Goal: Information Seeking & Learning: Learn about a topic

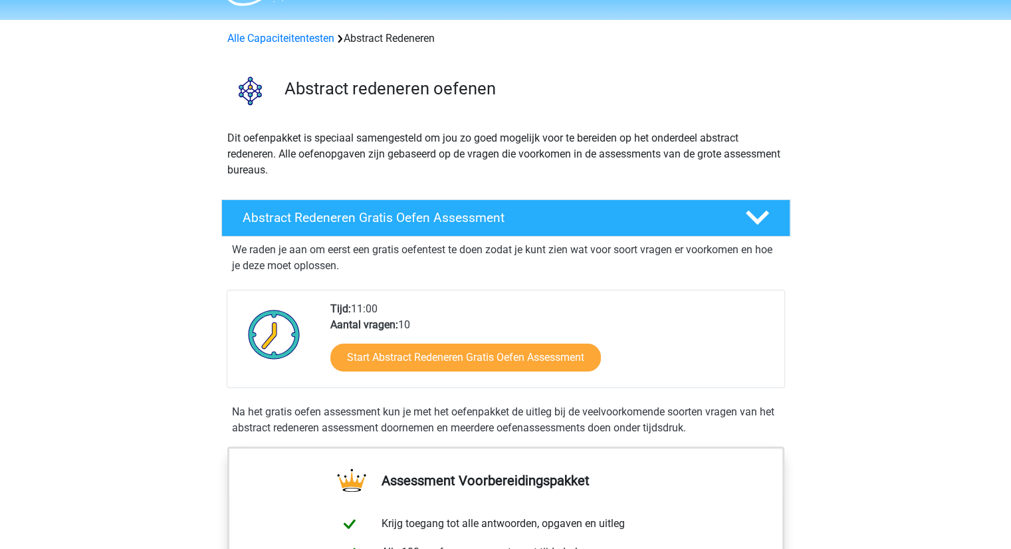
scroll to position [37, 0]
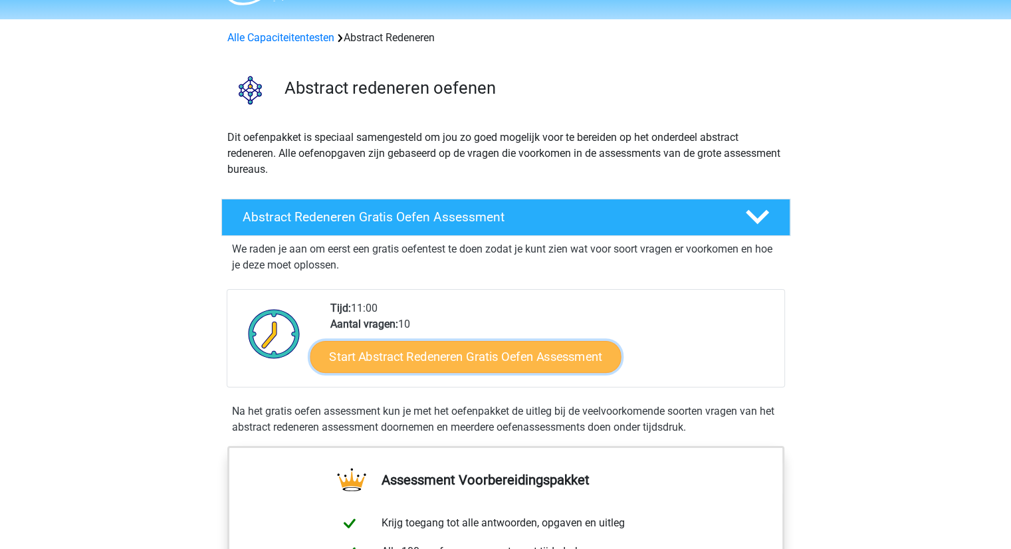
click at [404, 360] on link "Start Abstract Redeneren Gratis Oefen Assessment" at bounding box center [465, 356] width 311 height 32
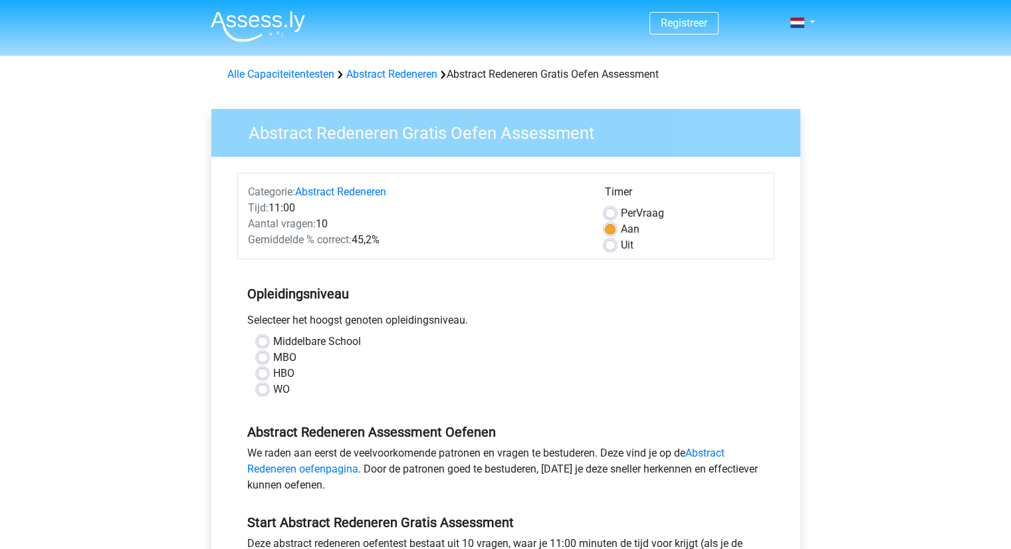
click at [273, 340] on label "Middelbare School" at bounding box center [317, 342] width 88 height 16
click at [260, 340] on input "Middelbare School" at bounding box center [262, 340] width 11 height 13
radio input "true"
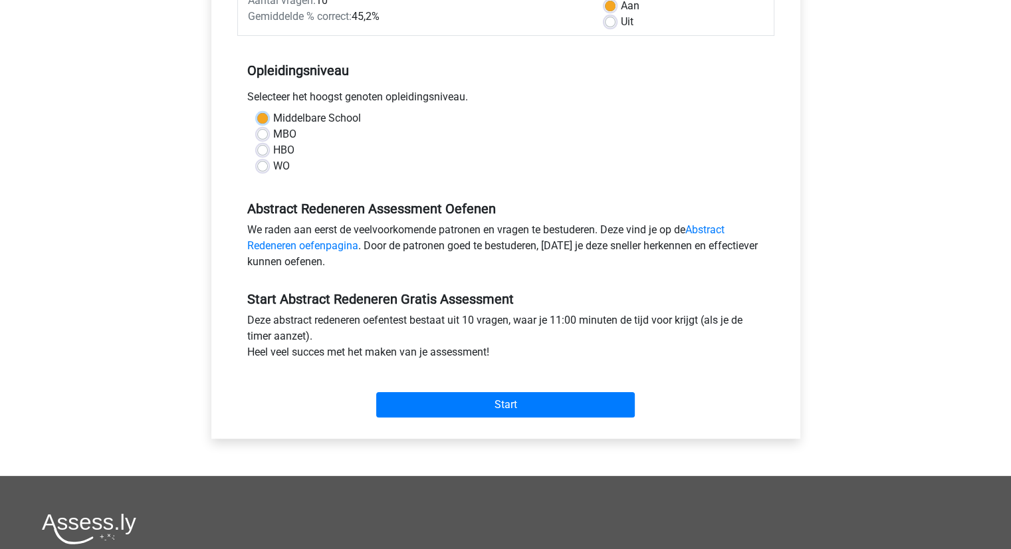
scroll to position [226, 0]
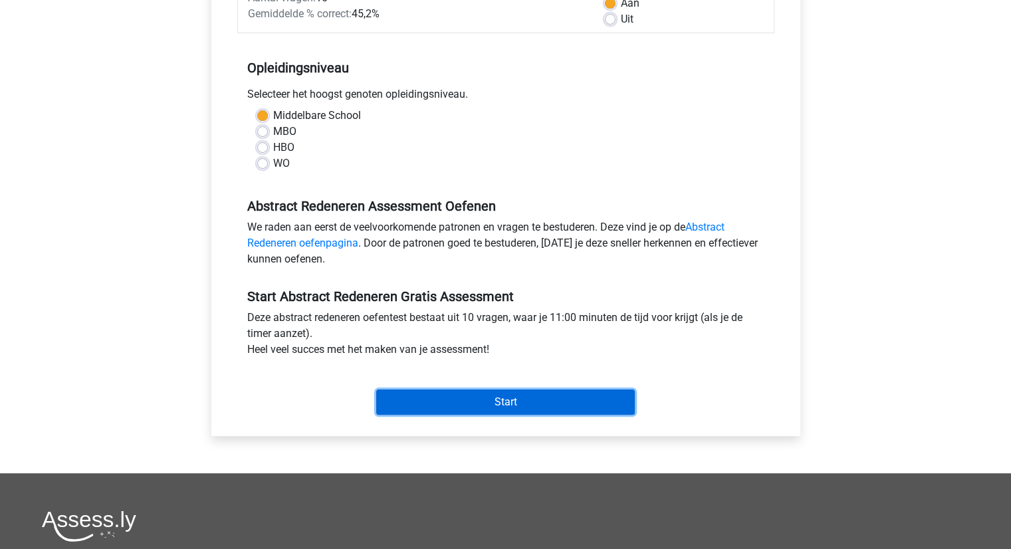
click at [503, 404] on input "Start" at bounding box center [505, 402] width 259 height 25
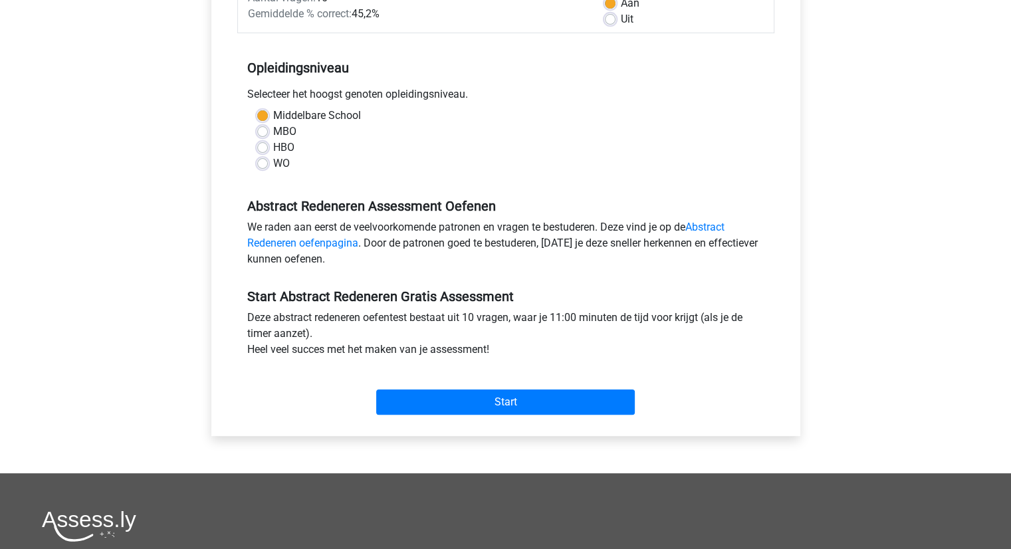
scroll to position [96, 0]
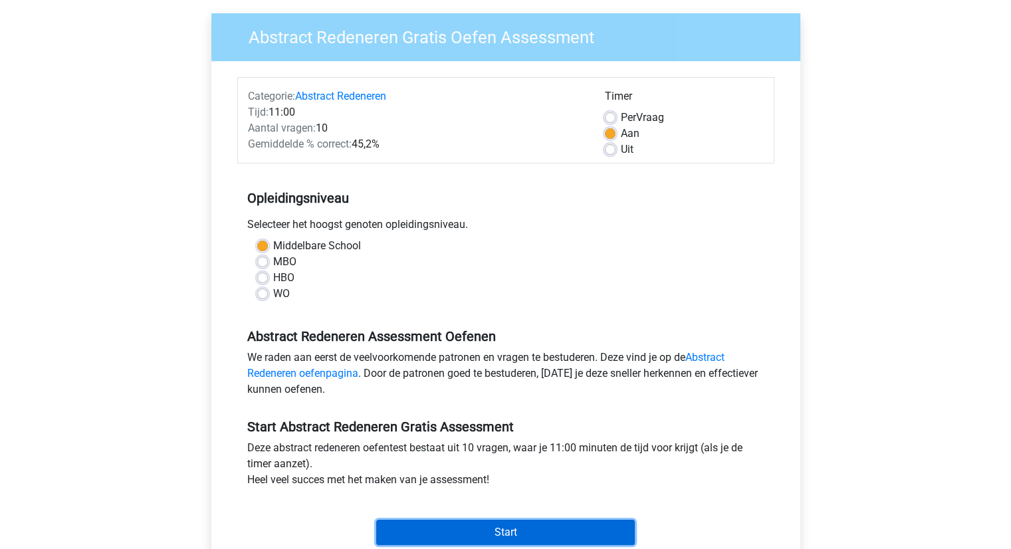
click at [515, 530] on input "Start" at bounding box center [505, 532] width 259 height 25
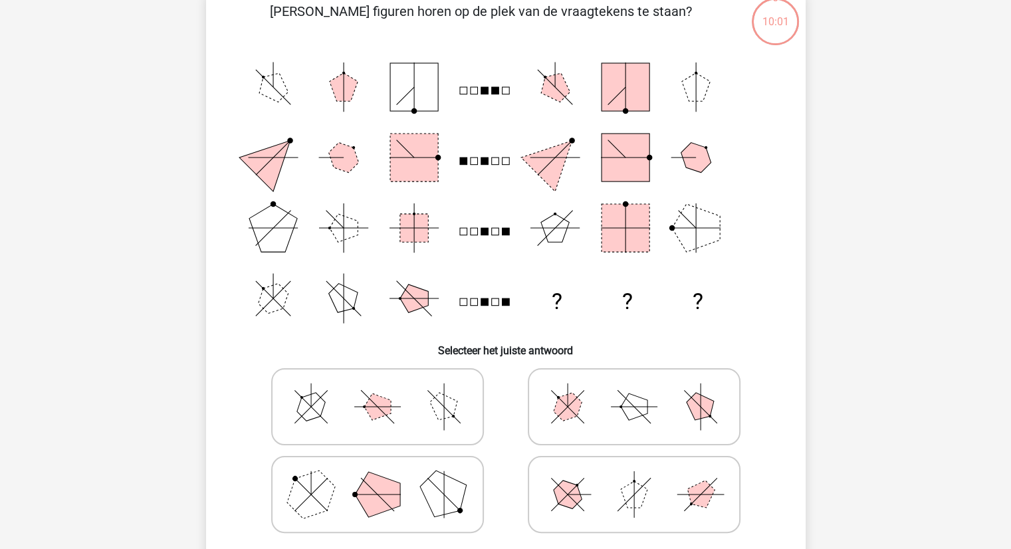
scroll to position [184, 0]
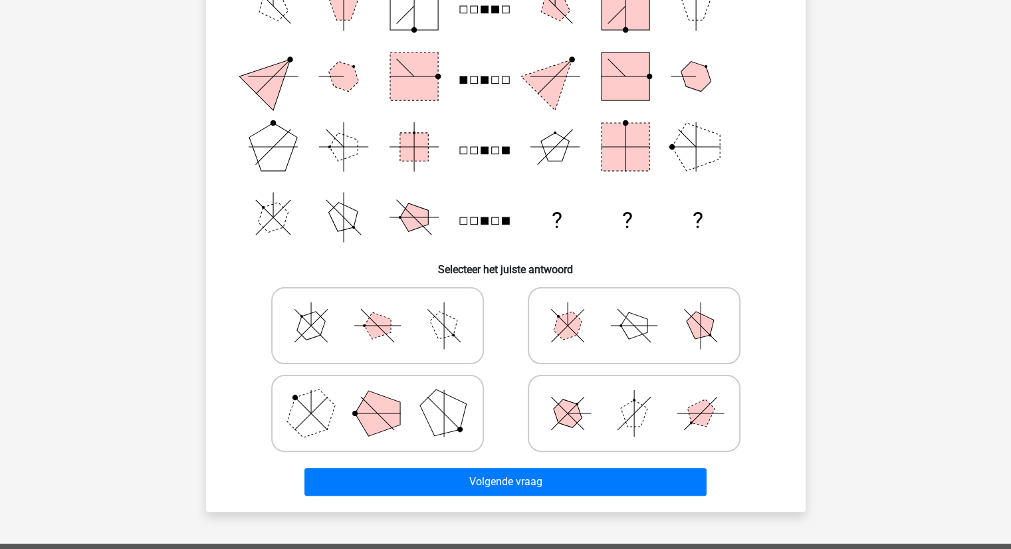
click at [406, 405] on icon at bounding box center [378, 413] width 200 height 67
click at [386, 397] on input "radio" at bounding box center [382, 392] width 9 height 9
radio input "true"
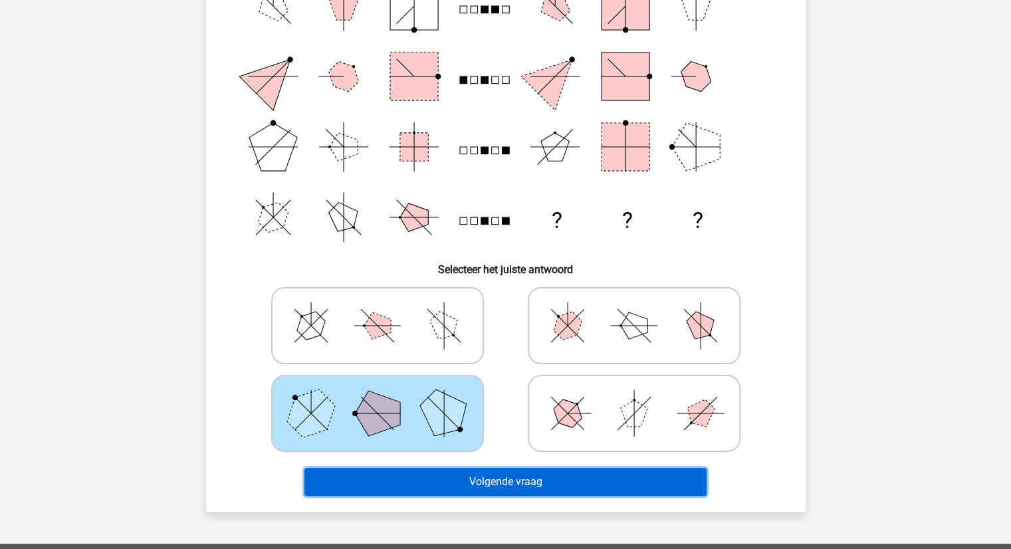
click at [532, 479] on button "Volgende vraag" at bounding box center [506, 482] width 402 height 28
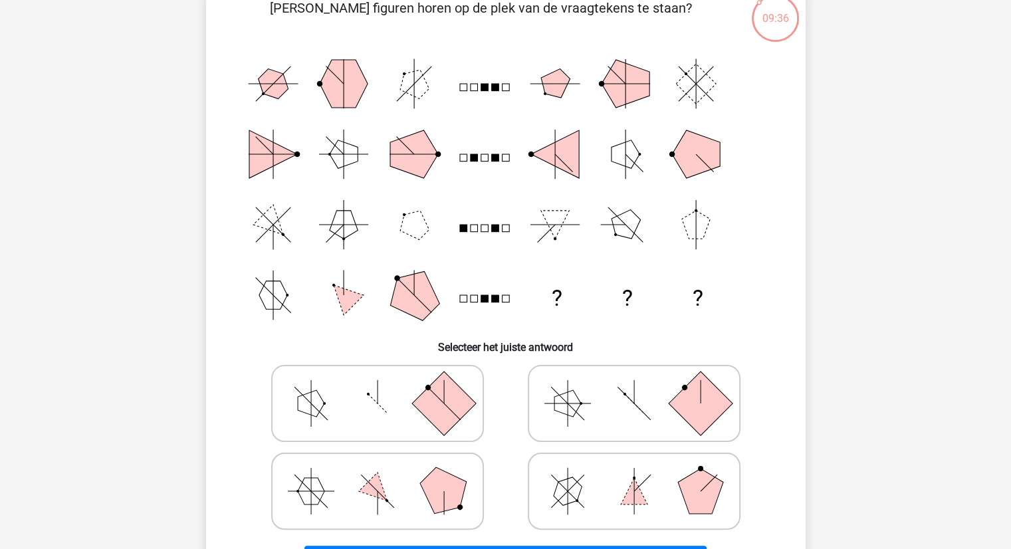
scroll to position [106, 0]
click at [412, 498] on icon at bounding box center [378, 491] width 200 height 67
click at [386, 474] on input "radio" at bounding box center [382, 470] width 9 height 9
radio input "true"
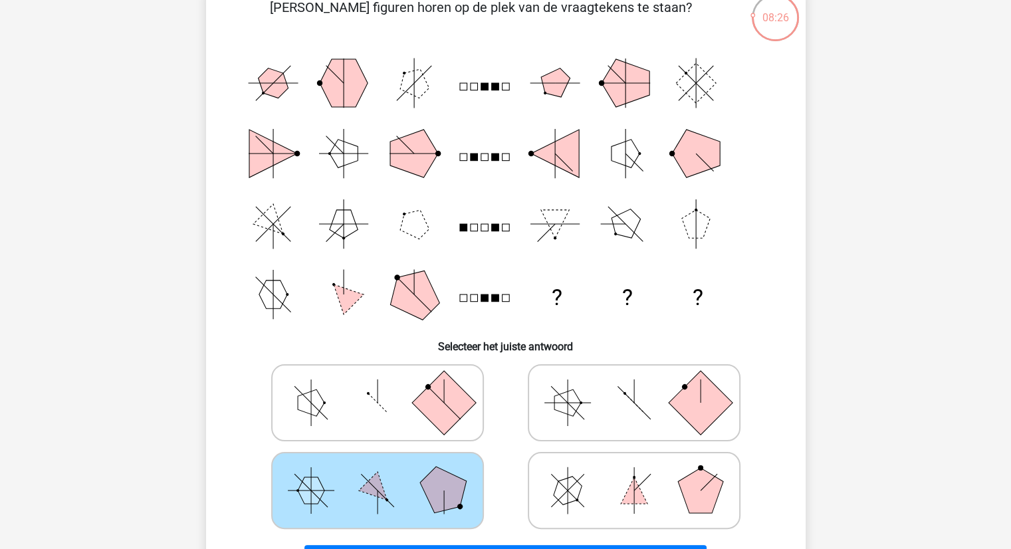
scroll to position [309, 0]
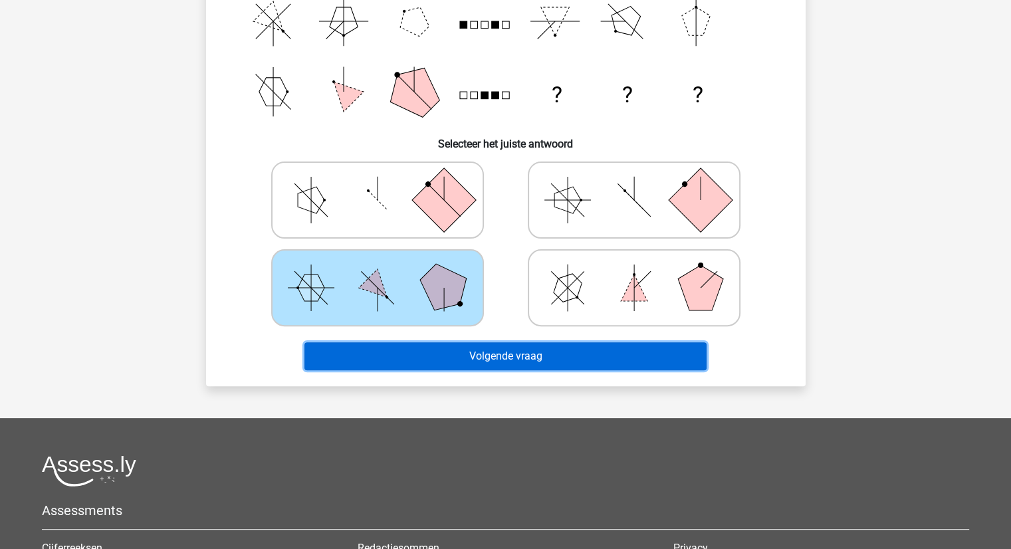
click at [538, 352] on button "Volgende vraag" at bounding box center [506, 356] width 402 height 28
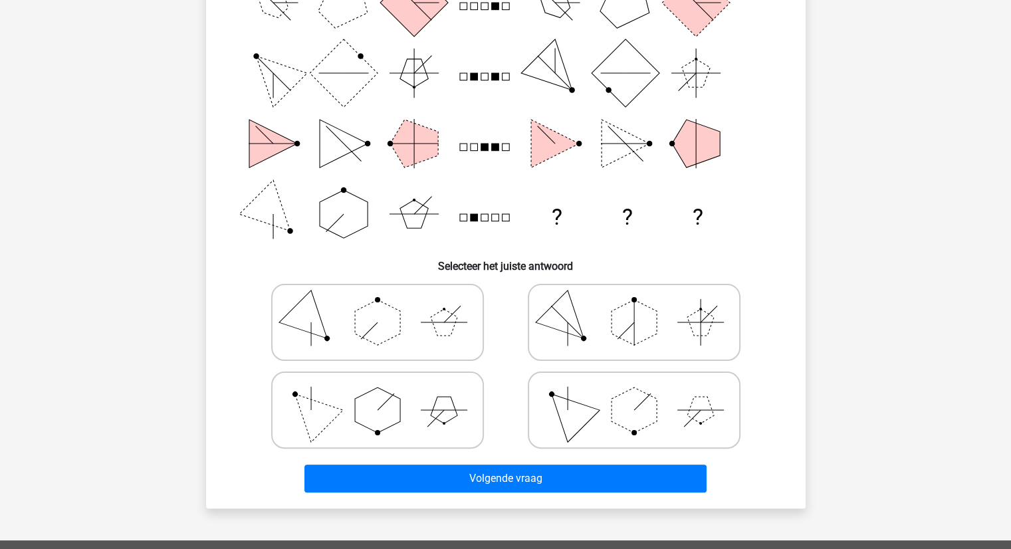
scroll to position [186, 0]
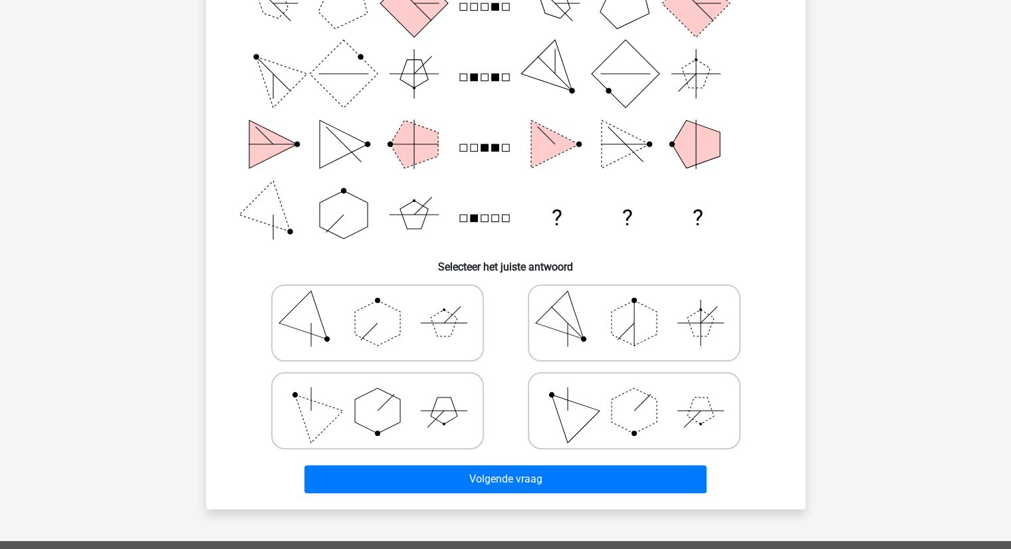
drag, startPoint x: 666, startPoint y: 511, endPoint x: 623, endPoint y: 400, distance: 119.6
click at [623, 400] on polygon at bounding box center [634, 410] width 45 height 45
click at [634, 394] on input "radio" at bounding box center [638, 390] width 9 height 9
radio input "true"
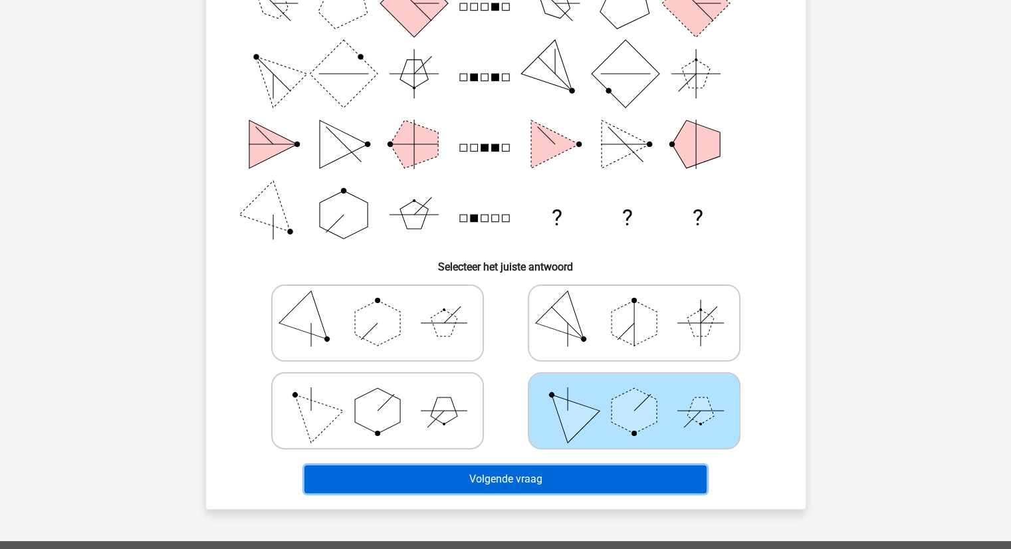
click at [505, 481] on button "Volgende vraag" at bounding box center [506, 480] width 402 height 28
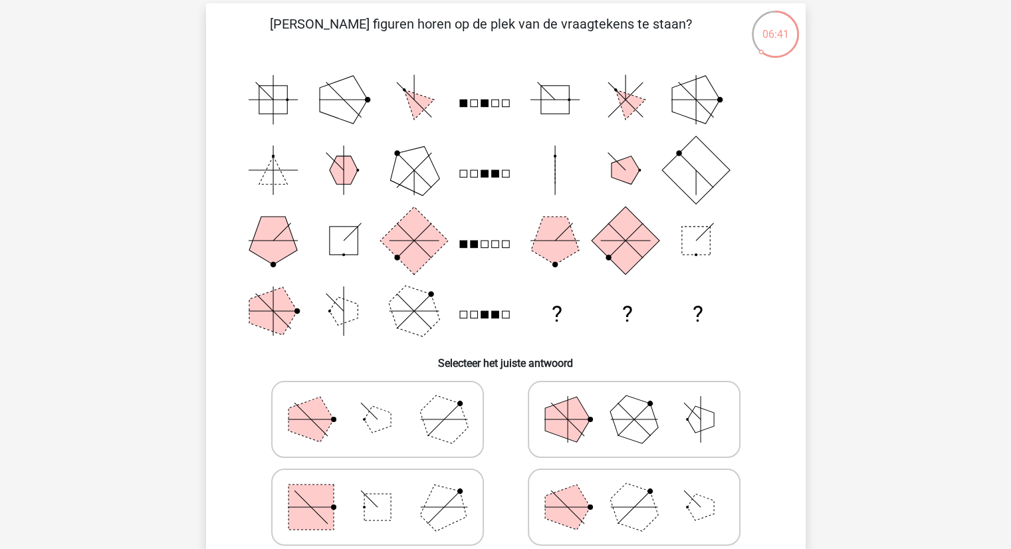
scroll to position [90, 0]
click at [363, 501] on icon at bounding box center [378, 506] width 200 height 67
click at [378, 490] on input "radio" at bounding box center [382, 485] width 9 height 9
radio input "true"
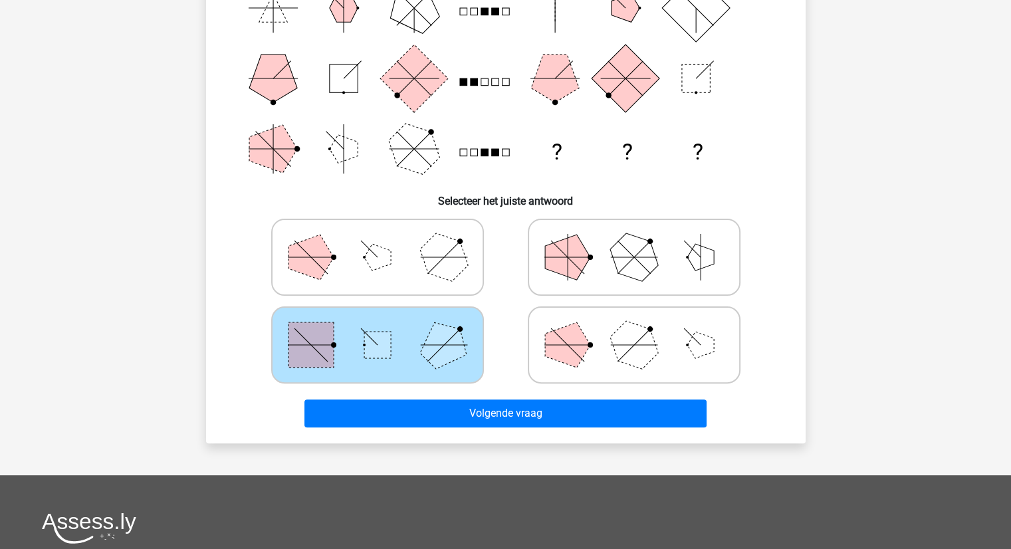
scroll to position [254, 0]
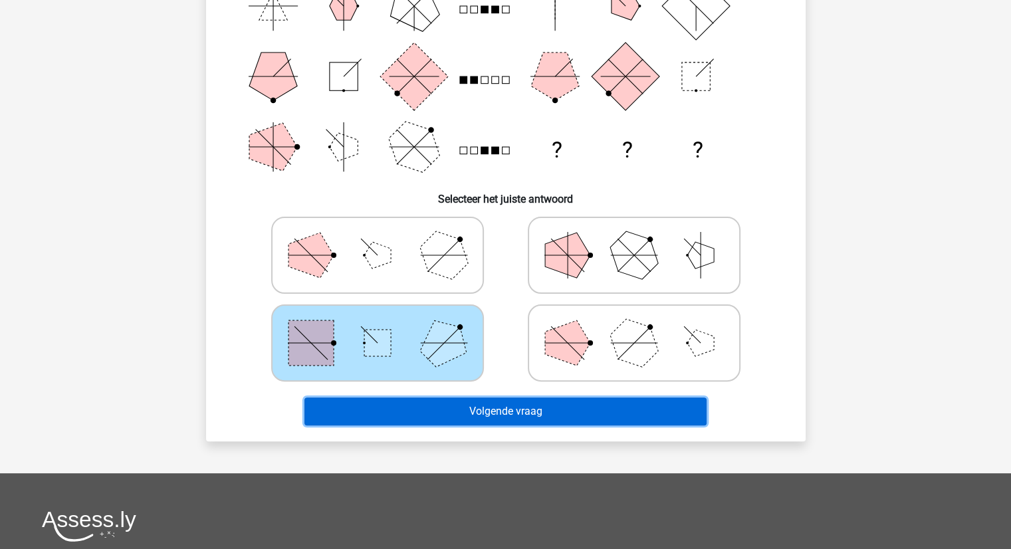
click at [493, 416] on button "Volgende vraag" at bounding box center [506, 412] width 402 height 28
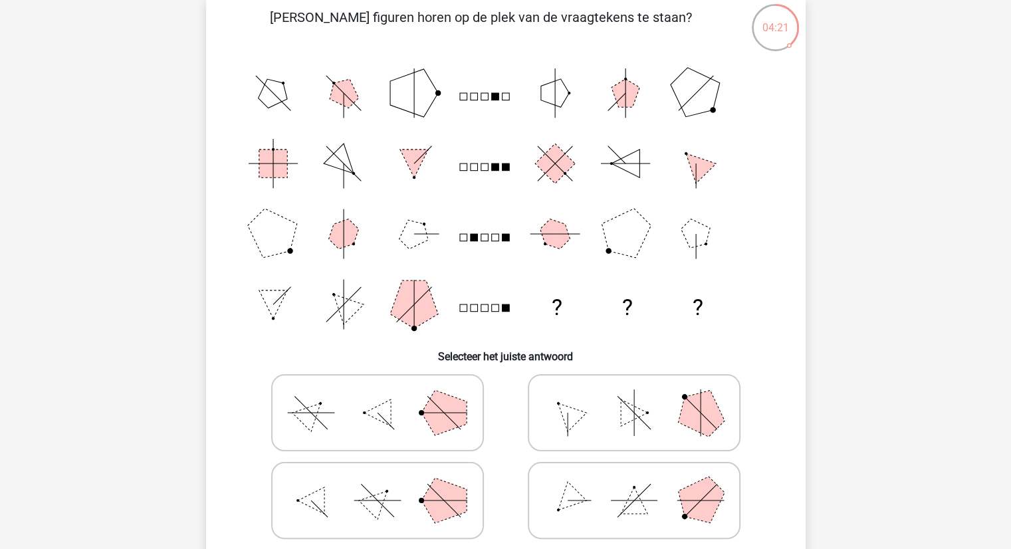
scroll to position [114, 0]
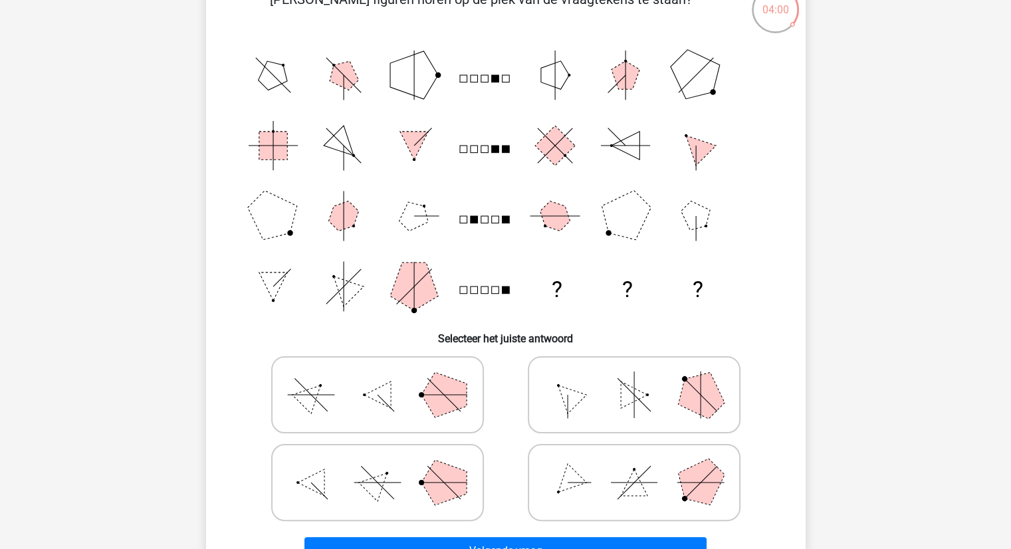
click at [565, 490] on icon at bounding box center [635, 483] width 200 height 67
click at [634, 466] on input "radio" at bounding box center [638, 462] width 9 height 9
radio input "true"
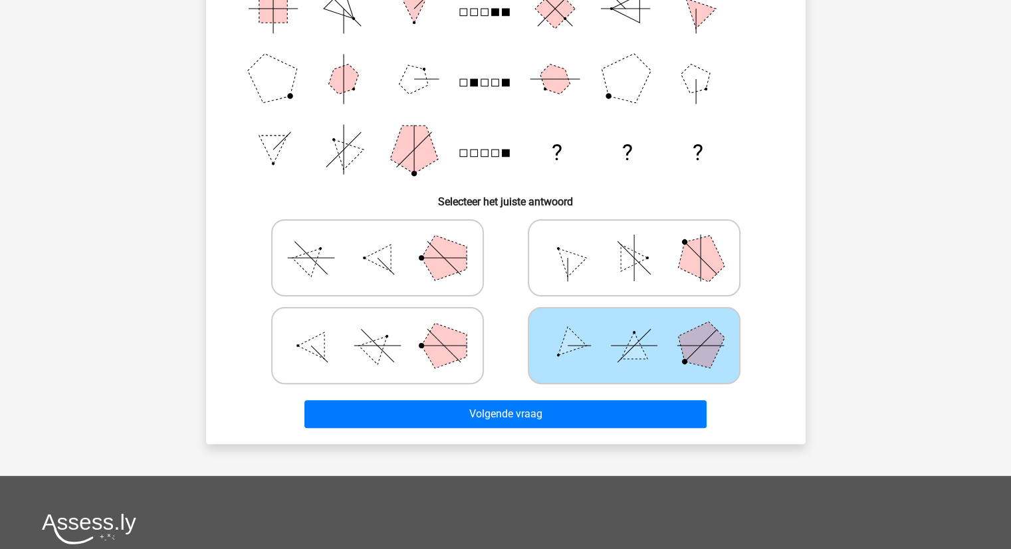
scroll to position [252, 0]
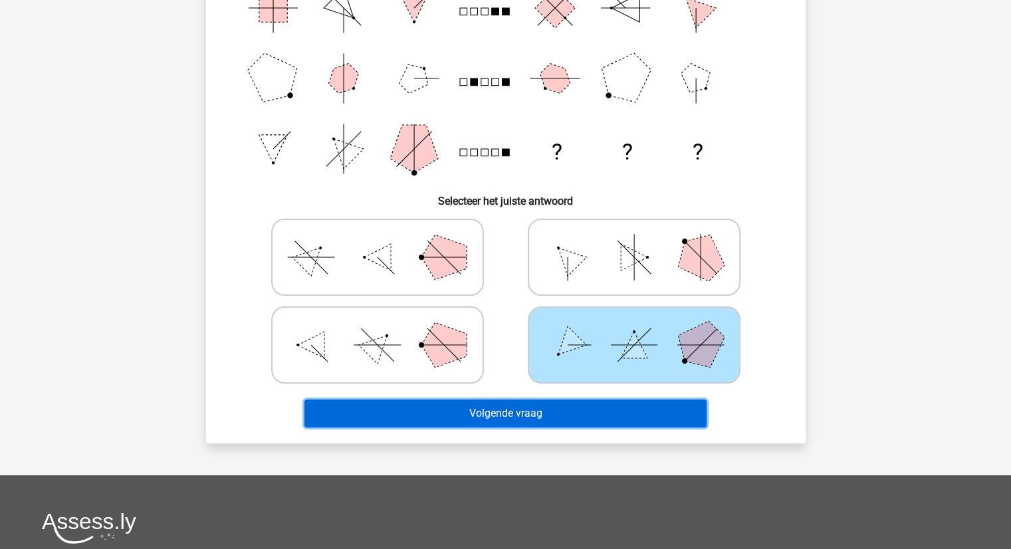
click at [511, 415] on button "Volgende vraag" at bounding box center [506, 414] width 402 height 28
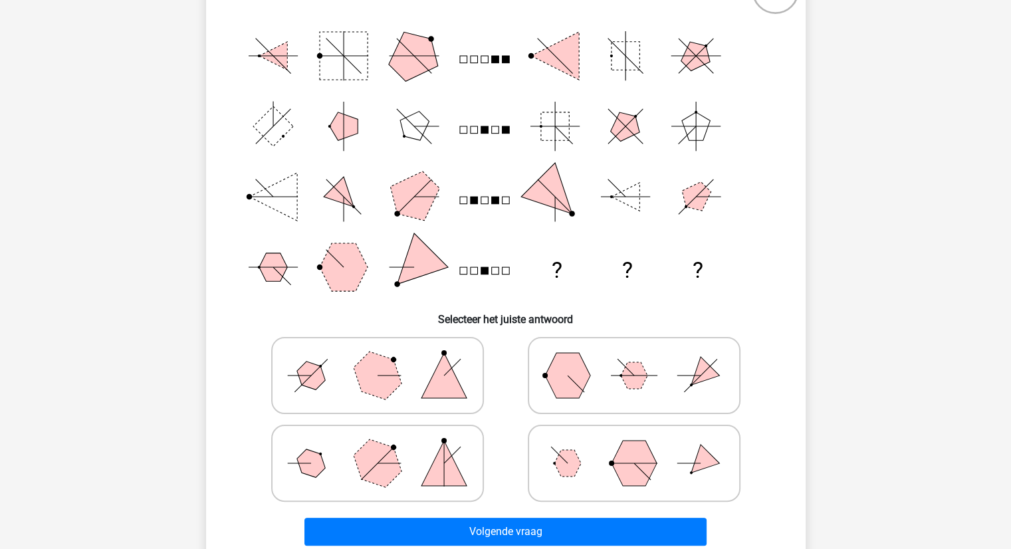
scroll to position [138, 0]
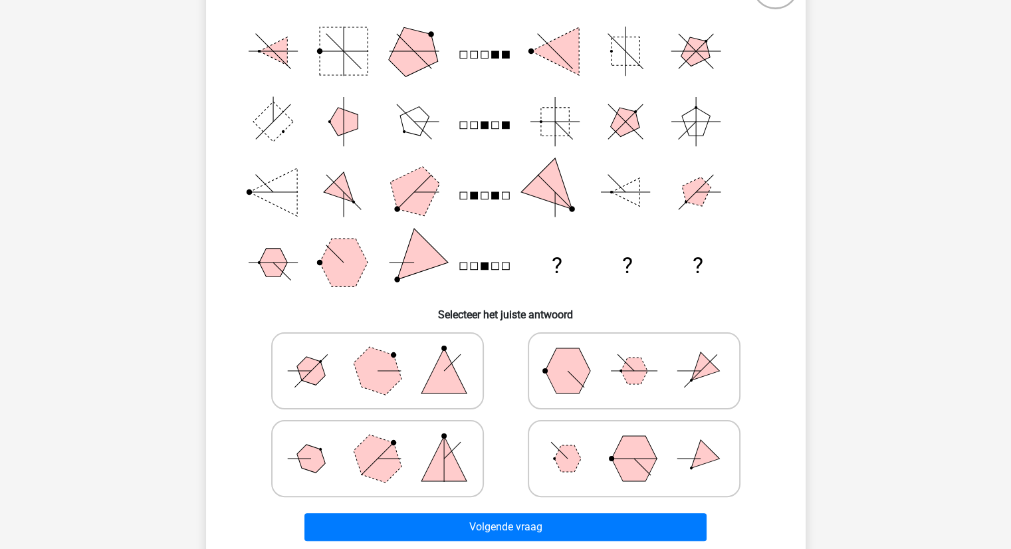
click at [437, 471] on polygon at bounding box center [444, 458] width 45 height 45
click at [386, 442] on input "radio" at bounding box center [382, 438] width 9 height 9
radio input "true"
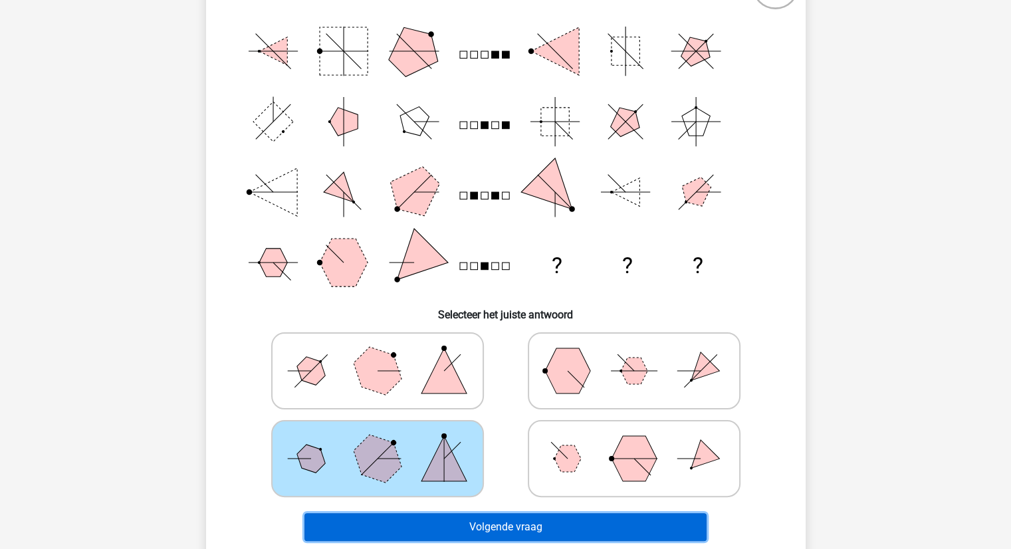
click at [505, 533] on button "Volgende vraag" at bounding box center [506, 527] width 402 height 28
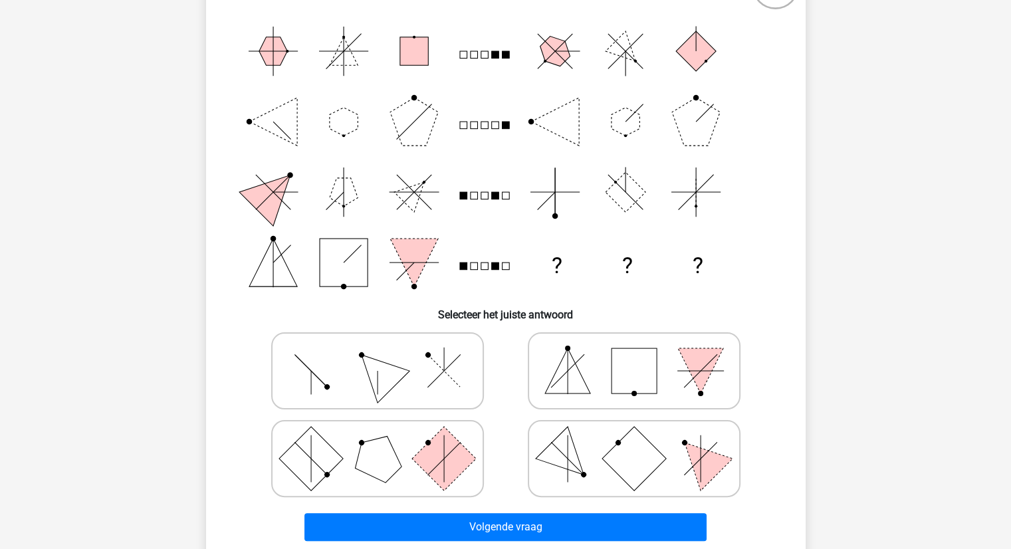
click at [334, 382] on icon at bounding box center [378, 371] width 200 height 67
click at [378, 354] on input "radio" at bounding box center [382, 350] width 9 height 9
radio input "true"
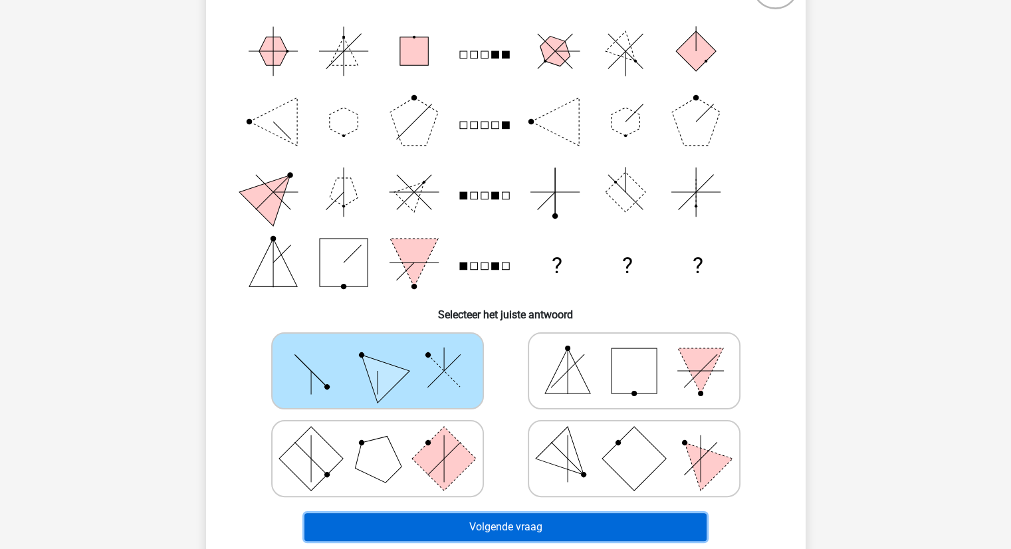
click at [511, 527] on button "Volgende vraag" at bounding box center [506, 527] width 402 height 28
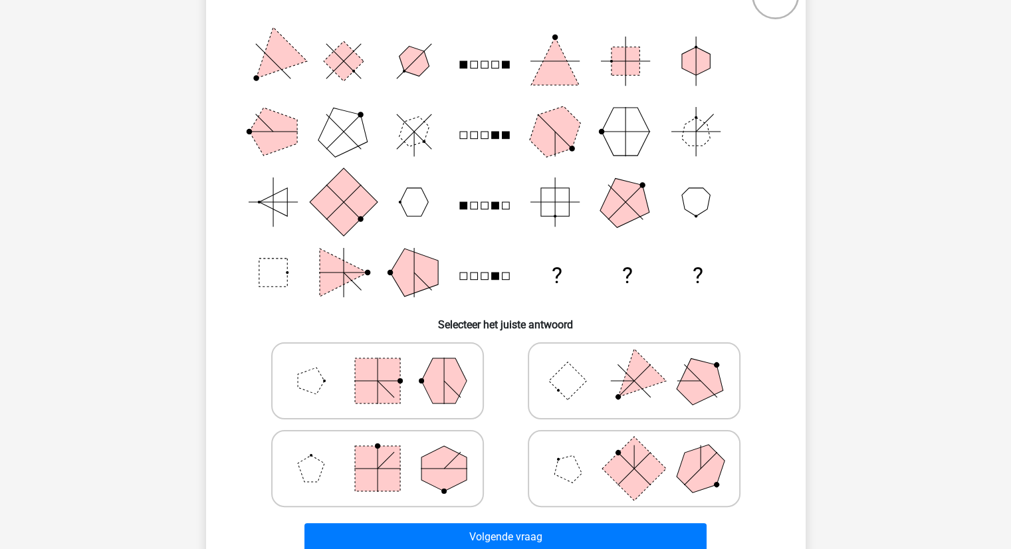
scroll to position [157, 0]
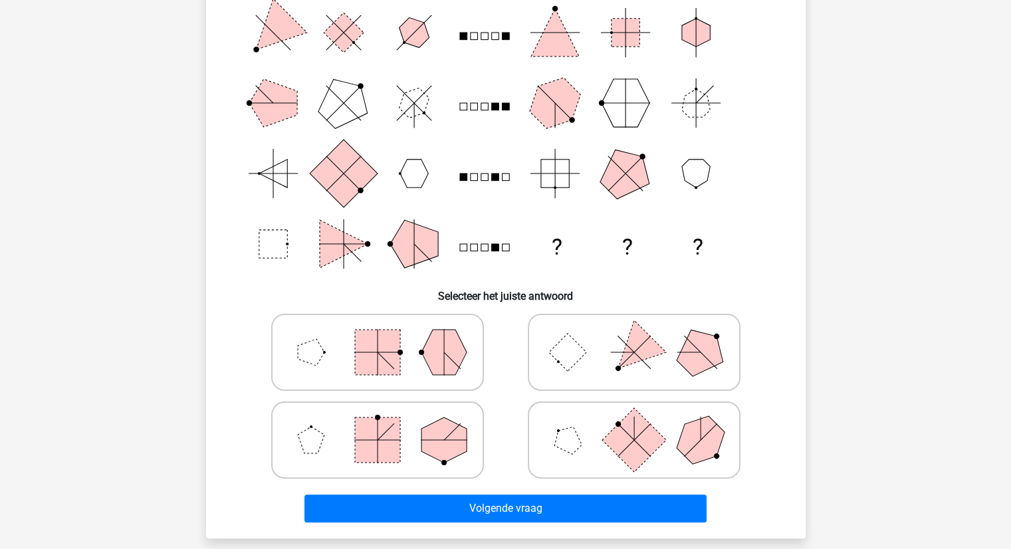
click at [404, 462] on icon at bounding box center [378, 440] width 200 height 67
click at [386, 424] on input "radio" at bounding box center [382, 419] width 9 height 9
radio input "true"
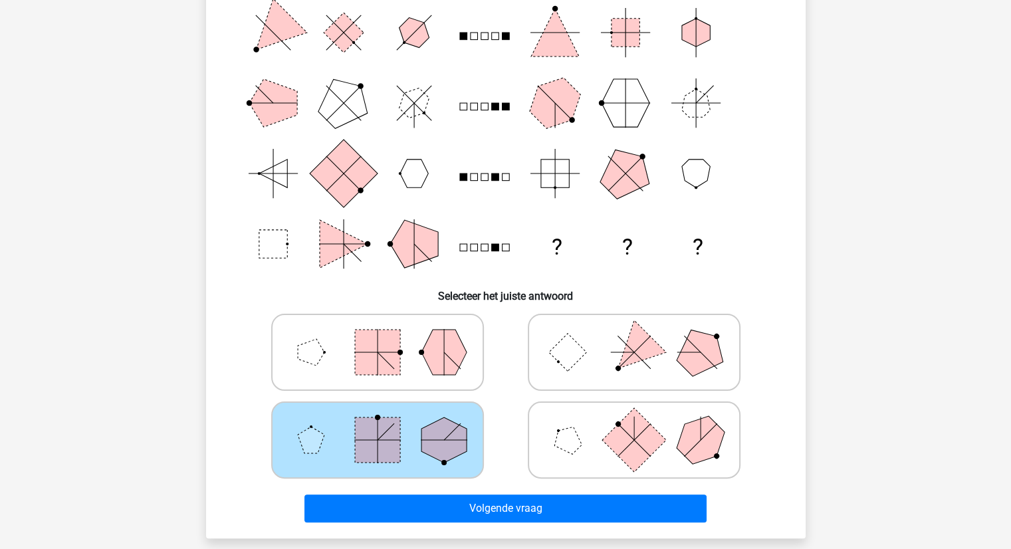
click at [590, 454] on icon at bounding box center [635, 440] width 200 height 67
click at [634, 424] on input "radio" at bounding box center [638, 419] width 9 height 9
radio input "true"
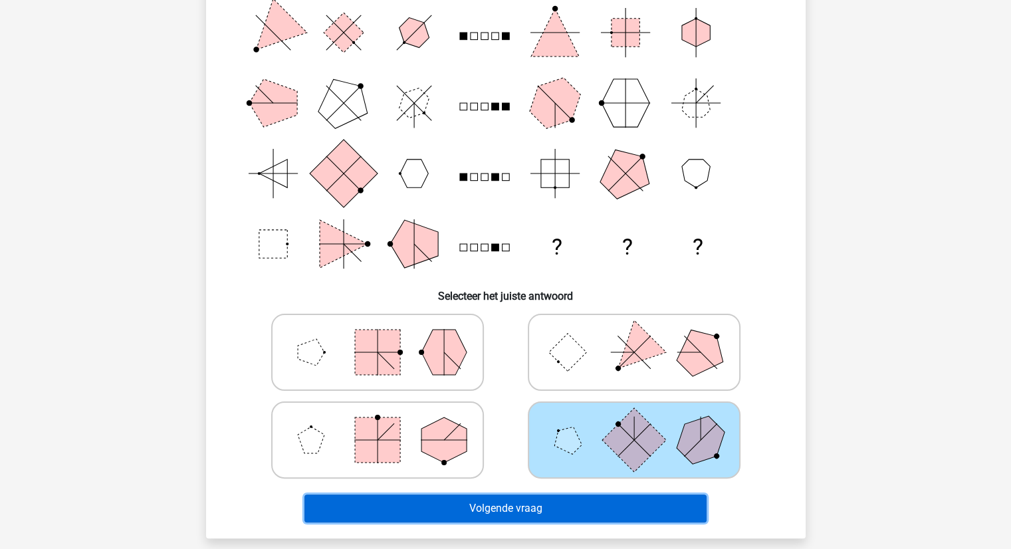
click at [532, 505] on button "Volgende vraag" at bounding box center [506, 509] width 402 height 28
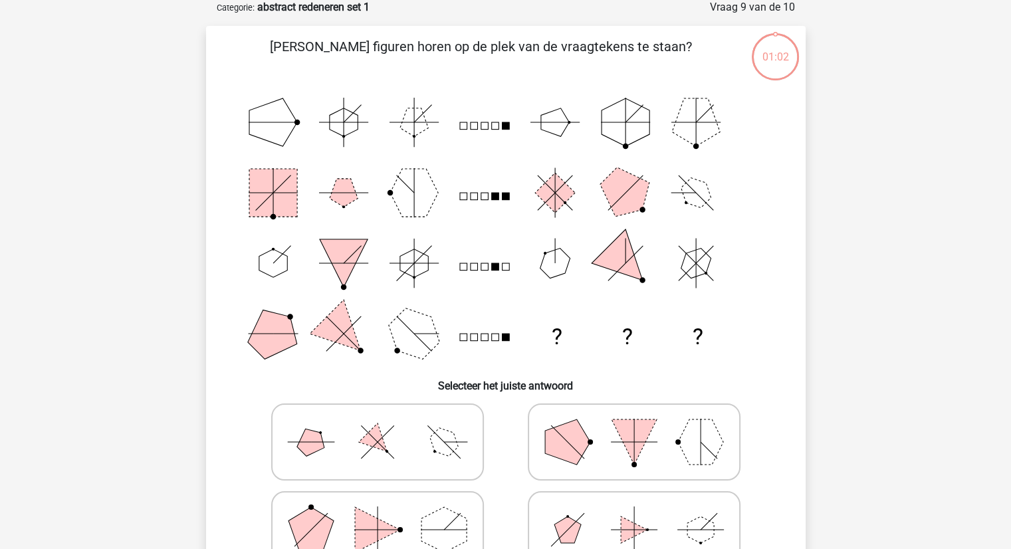
scroll to position [67, 0]
click at [532, 505] on label at bounding box center [634, 530] width 213 height 77
click at [634, 505] on input "radio" at bounding box center [638, 509] width 9 height 9
radio input "true"
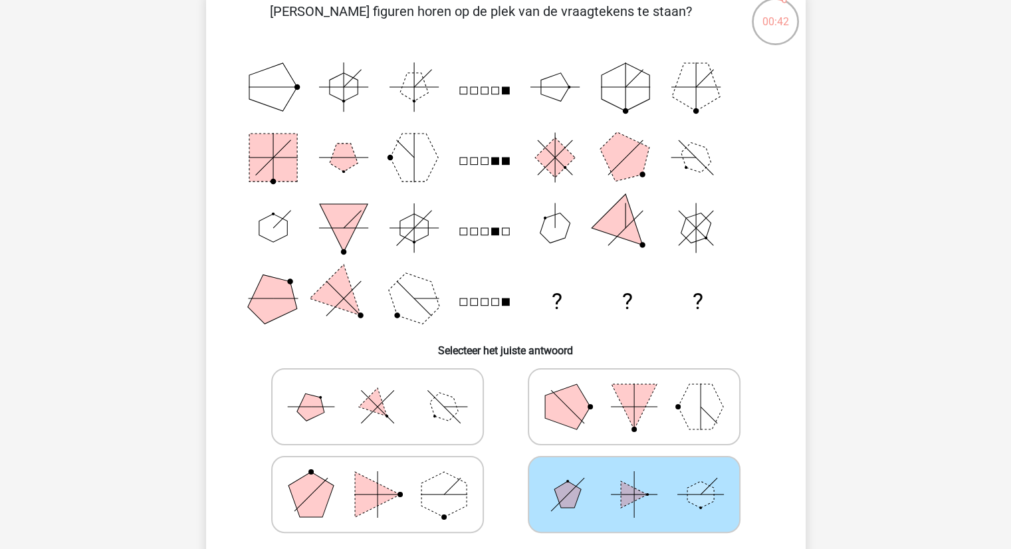
scroll to position [110, 0]
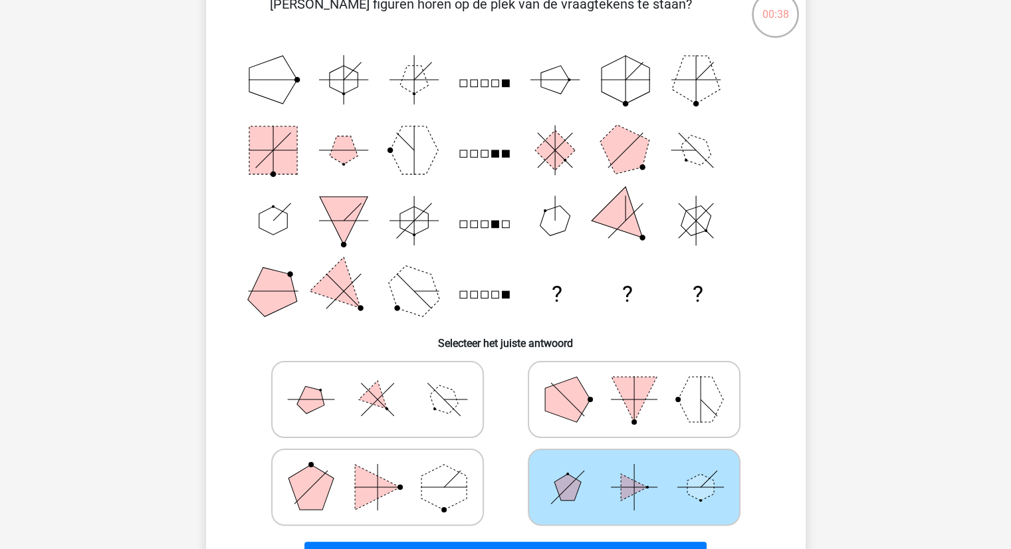
click at [405, 392] on icon at bounding box center [378, 399] width 200 height 67
click at [386, 383] on input "radio" at bounding box center [382, 378] width 9 height 9
radio input "true"
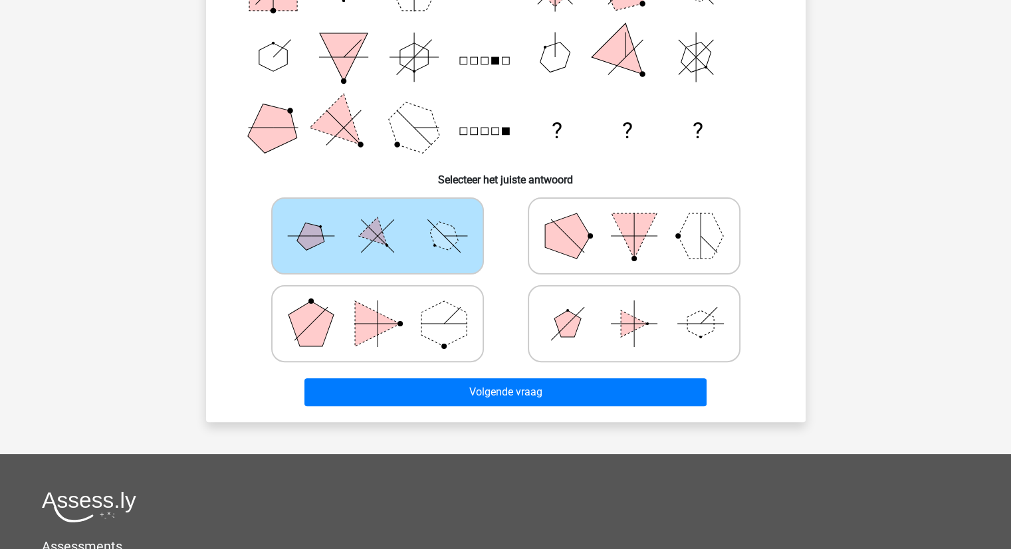
scroll to position [290, 0]
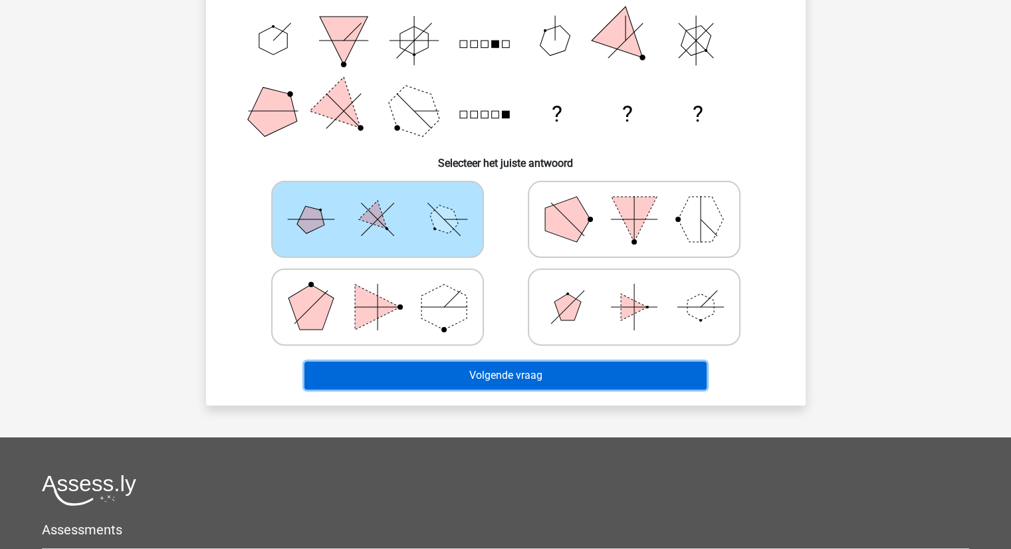
click at [511, 376] on button "Volgende vraag" at bounding box center [506, 376] width 402 height 28
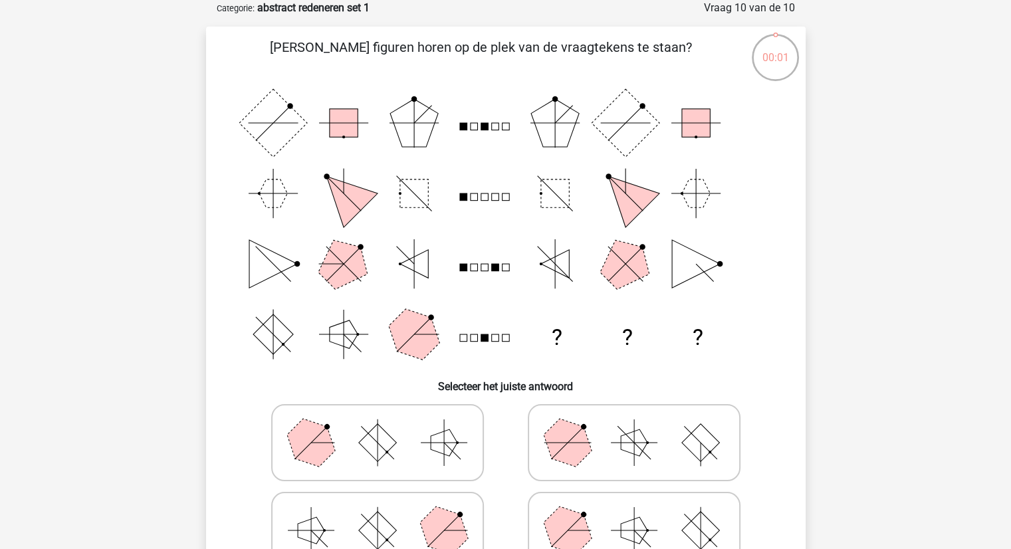
scroll to position [88, 0]
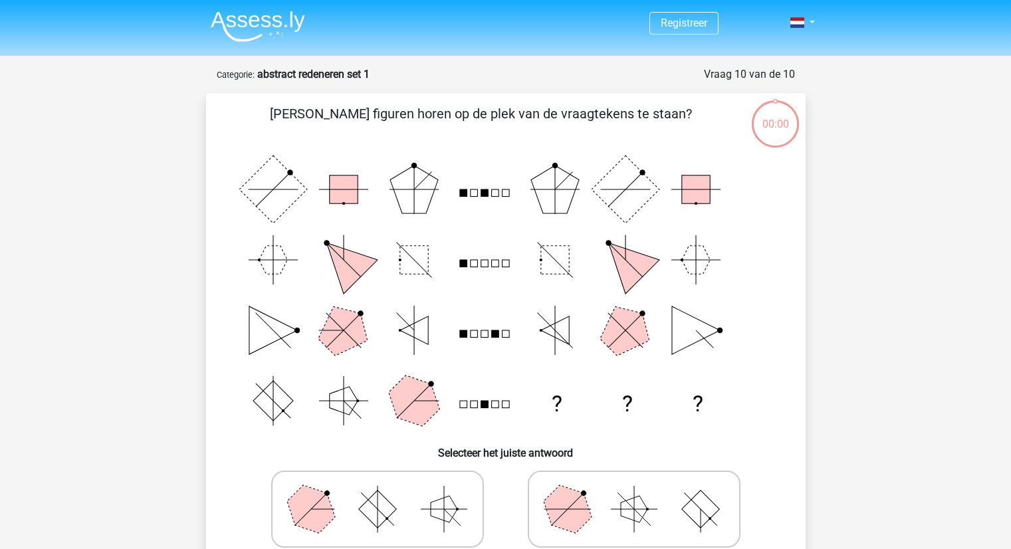
scroll to position [88, 0]
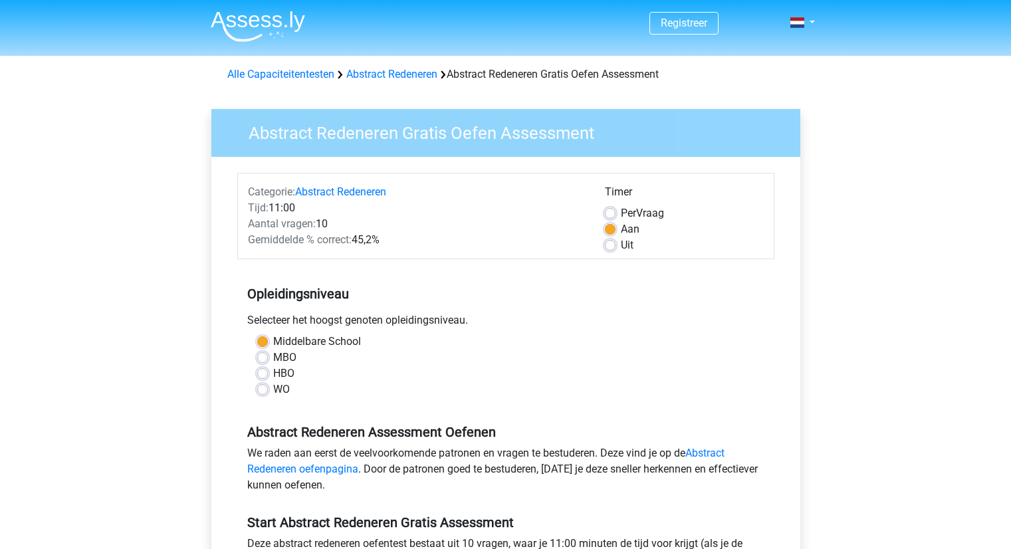
scroll to position [96, 0]
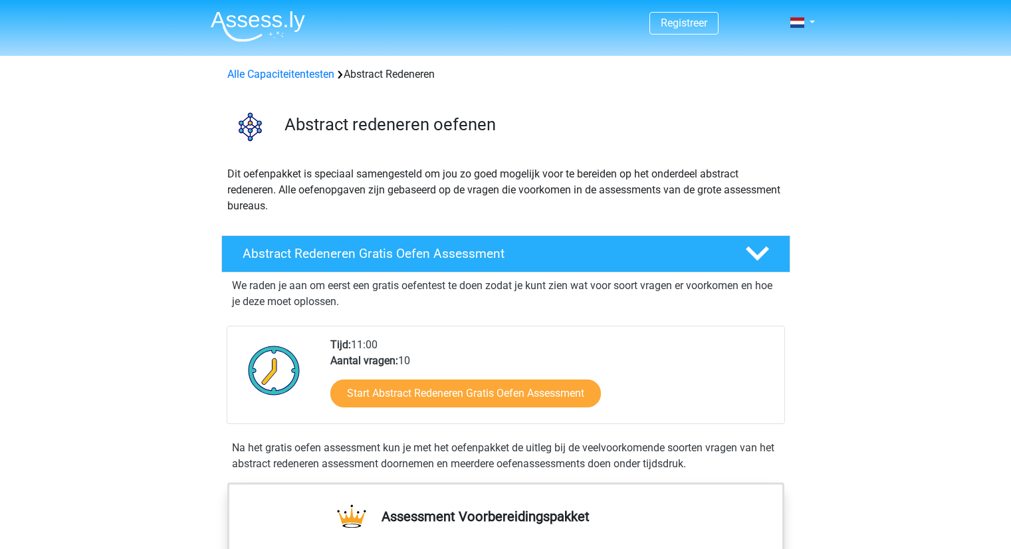
scroll to position [37, 0]
